Goal: Information Seeking & Learning: Learn about a topic

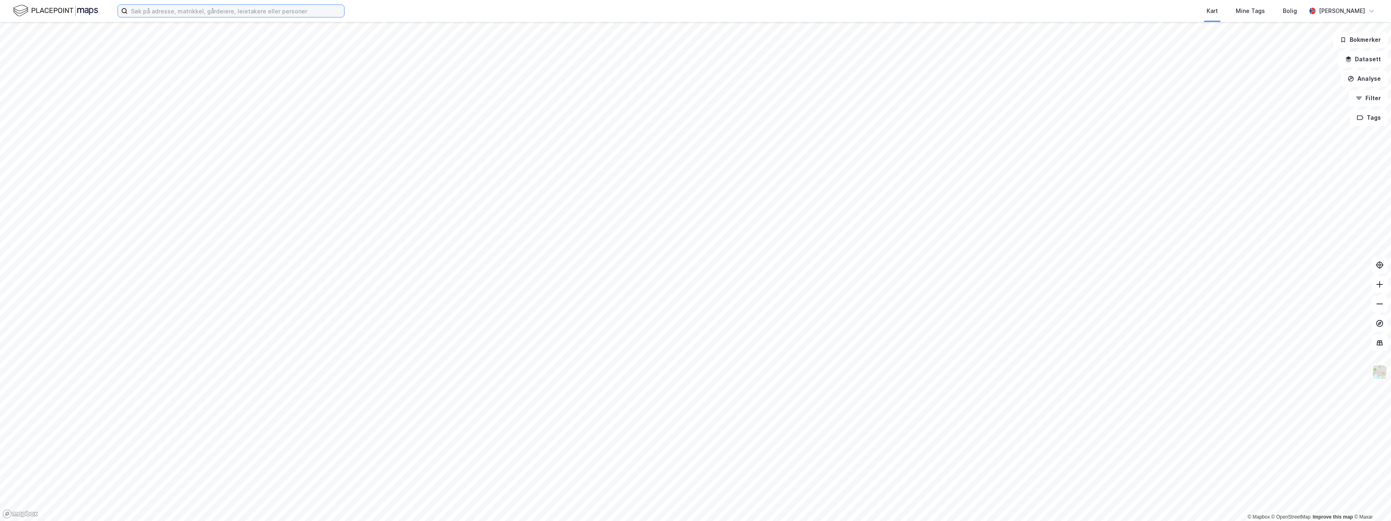
click at [152, 13] on input at bounding box center [236, 11] width 216 height 12
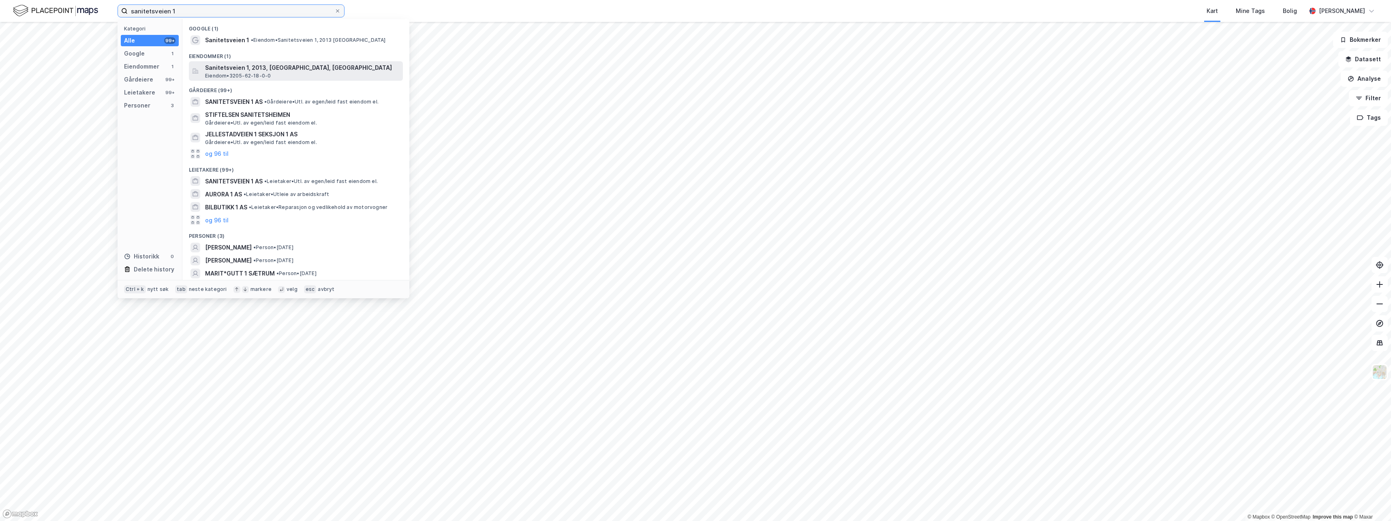
type input "sanitetsveien 1"
click at [235, 71] on span "Sanitetsveien 1, 2013, [GEOGRAPHIC_DATA], [GEOGRAPHIC_DATA]" at bounding box center [302, 68] width 195 height 10
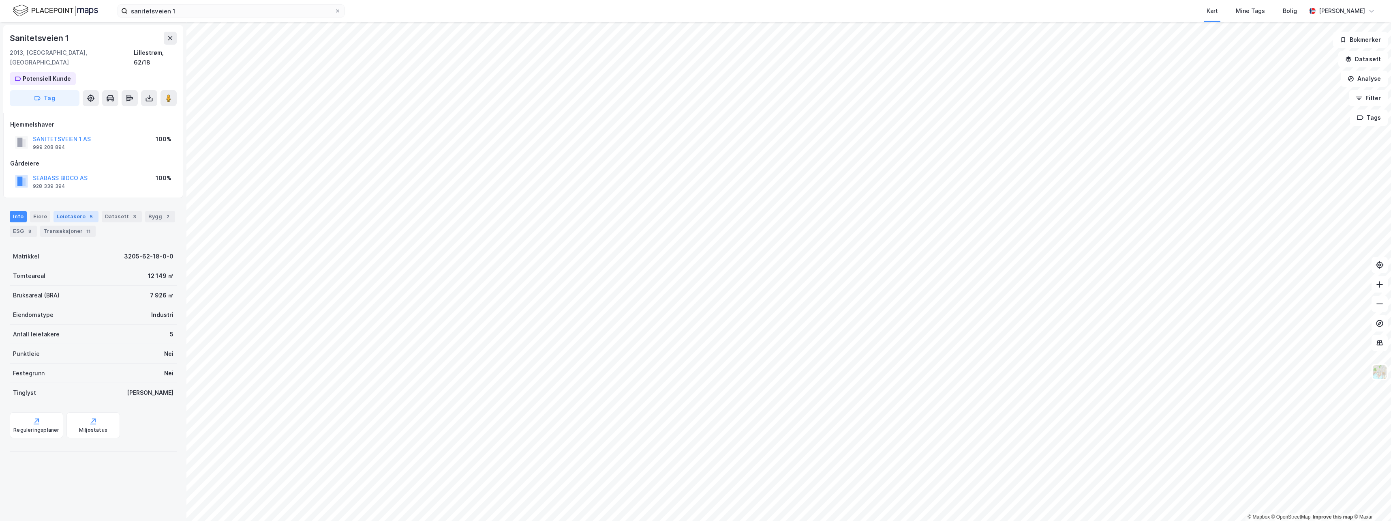
click at [61, 211] on div "Leietakere 5" at bounding box center [76, 216] width 45 height 11
